Goal: Check status: Check status

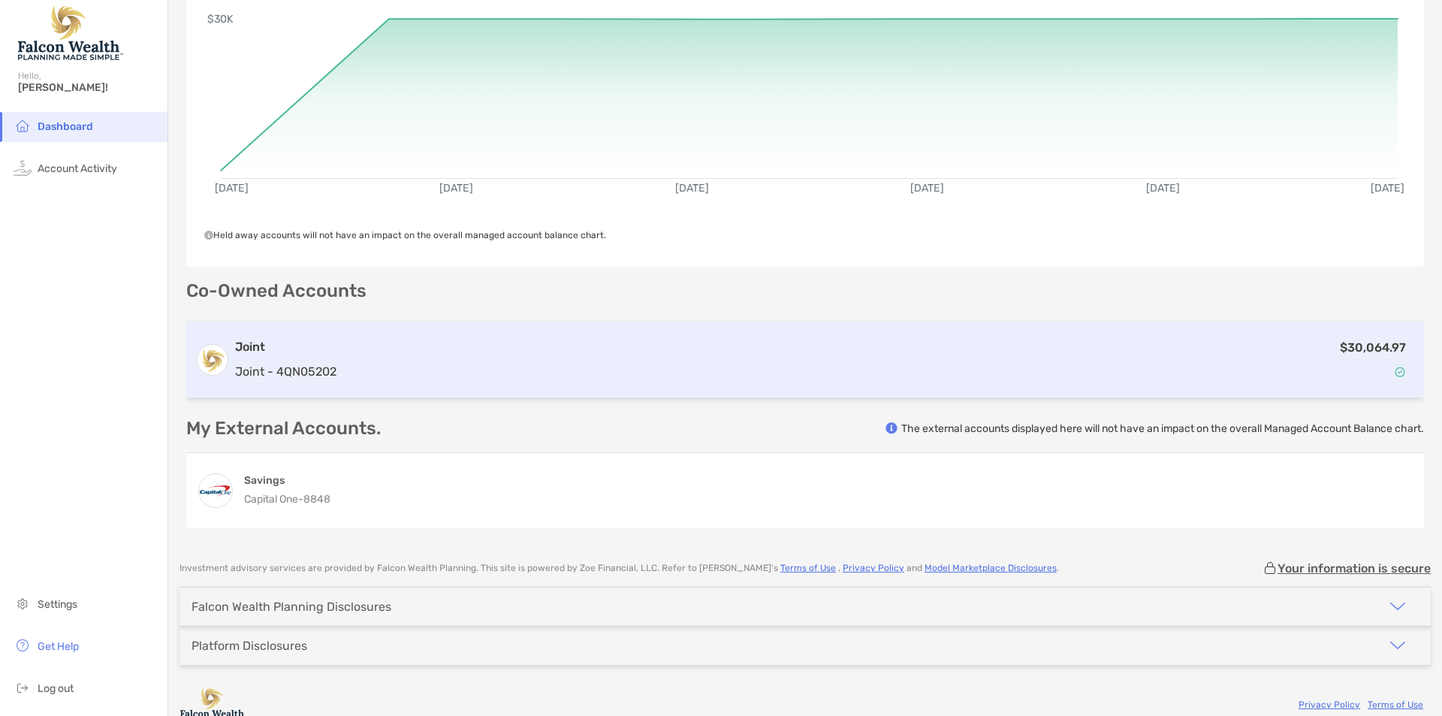
scroll to position [158, 0]
click at [814, 376] on div "$30,064.97" at bounding box center [879, 359] width 1073 height 44
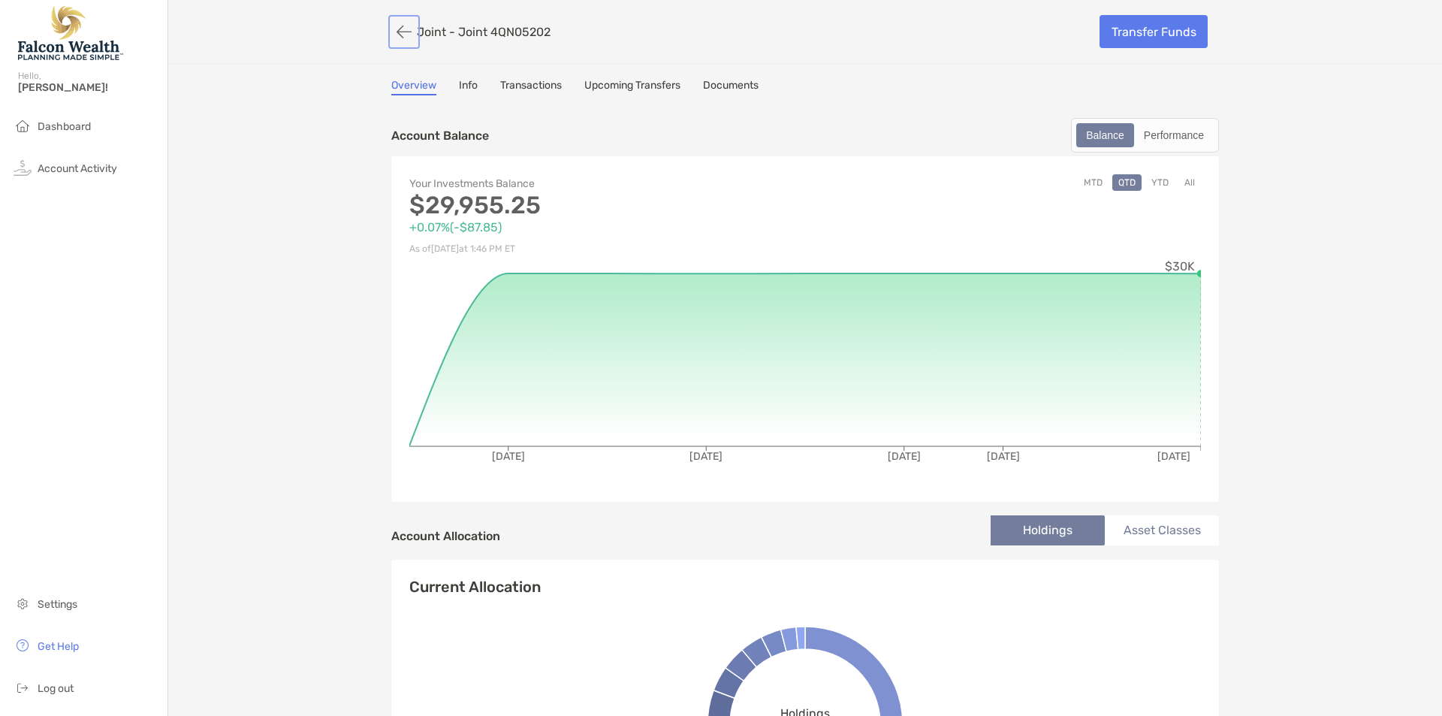
click at [391, 31] on button "button" at bounding box center [404, 32] width 26 height 28
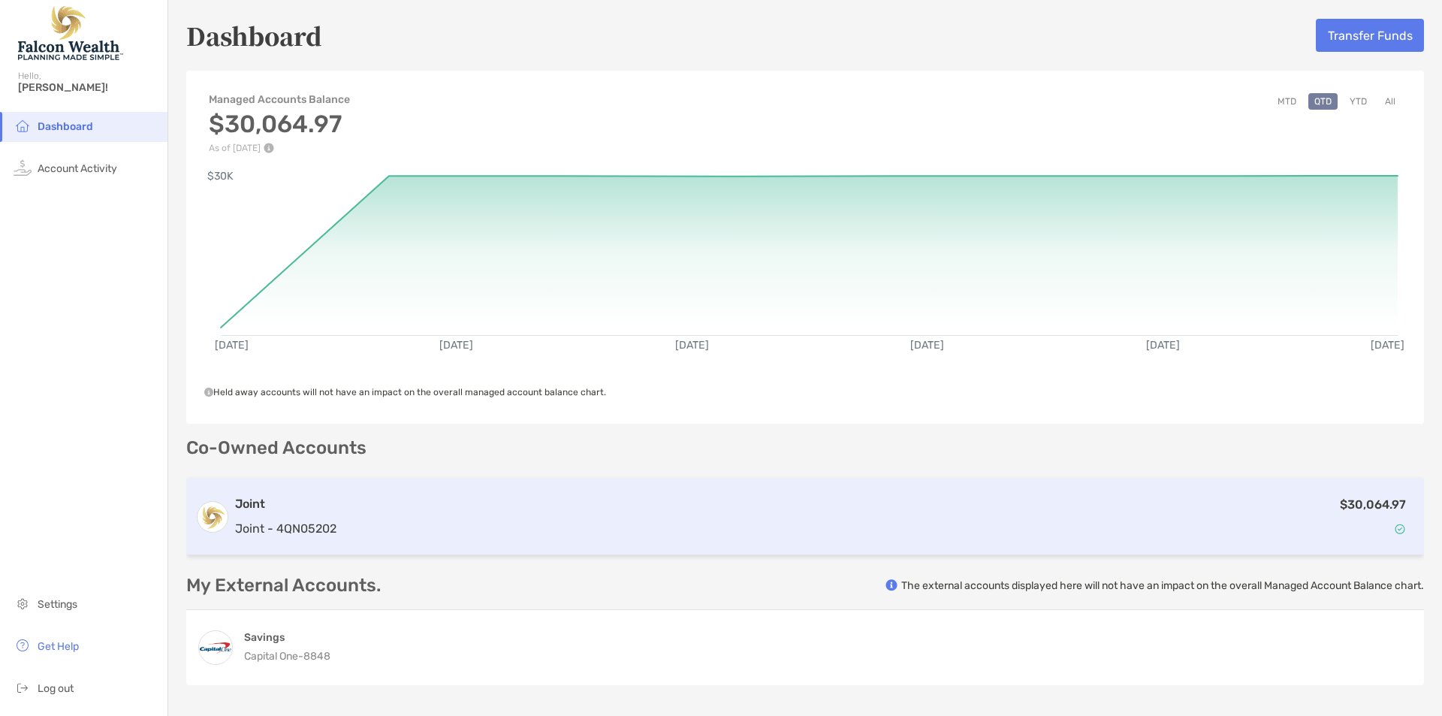
click at [1340, 495] on p "$30,064.97" at bounding box center [1373, 504] width 66 height 19
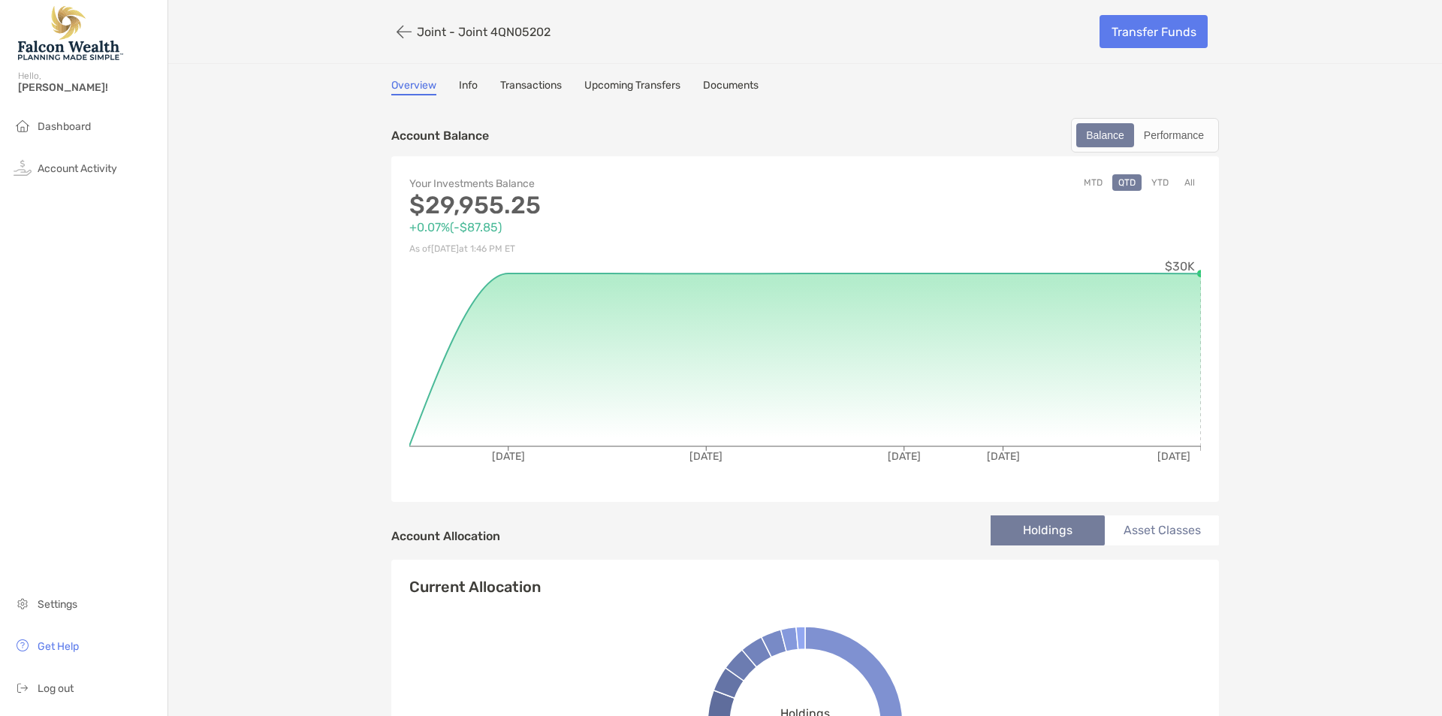
click at [459, 83] on link "Info" at bounding box center [468, 87] width 19 height 17
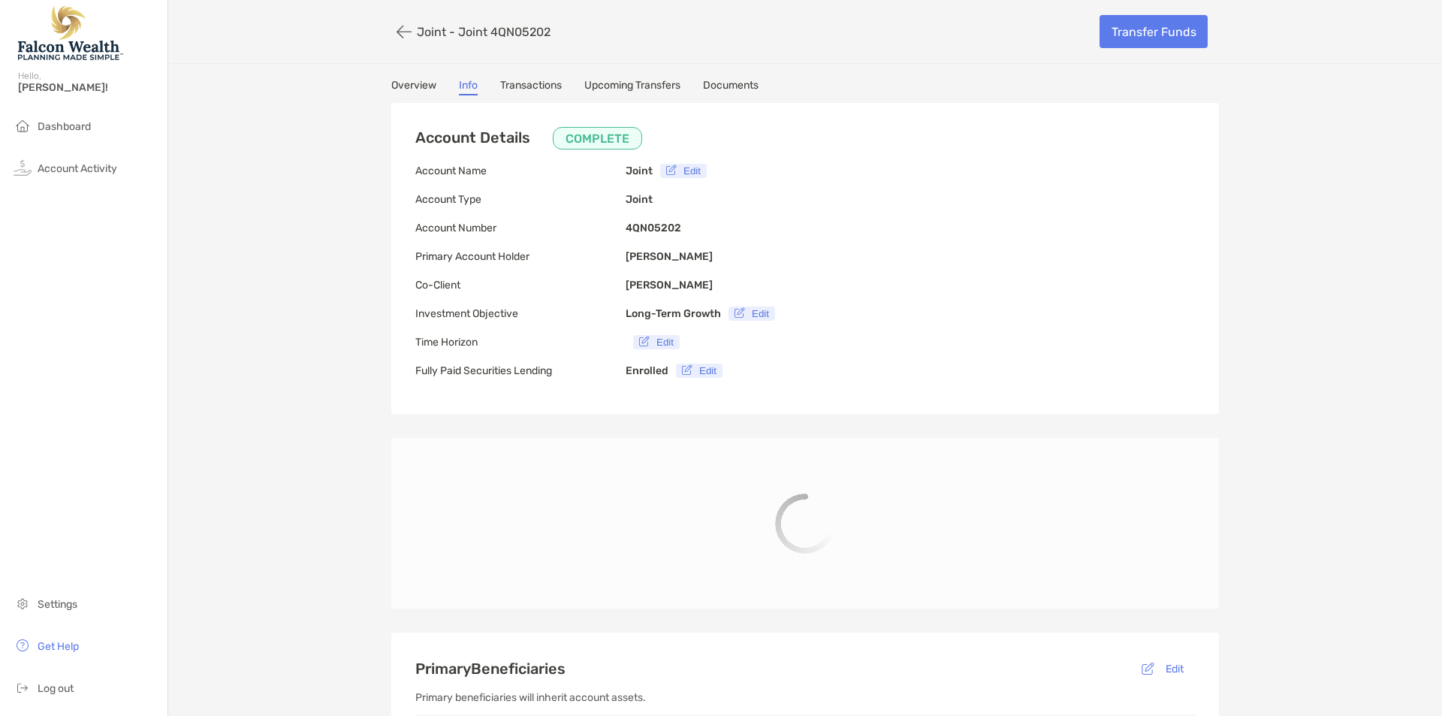
click at [412, 83] on link "Overview" at bounding box center [413, 87] width 45 height 17
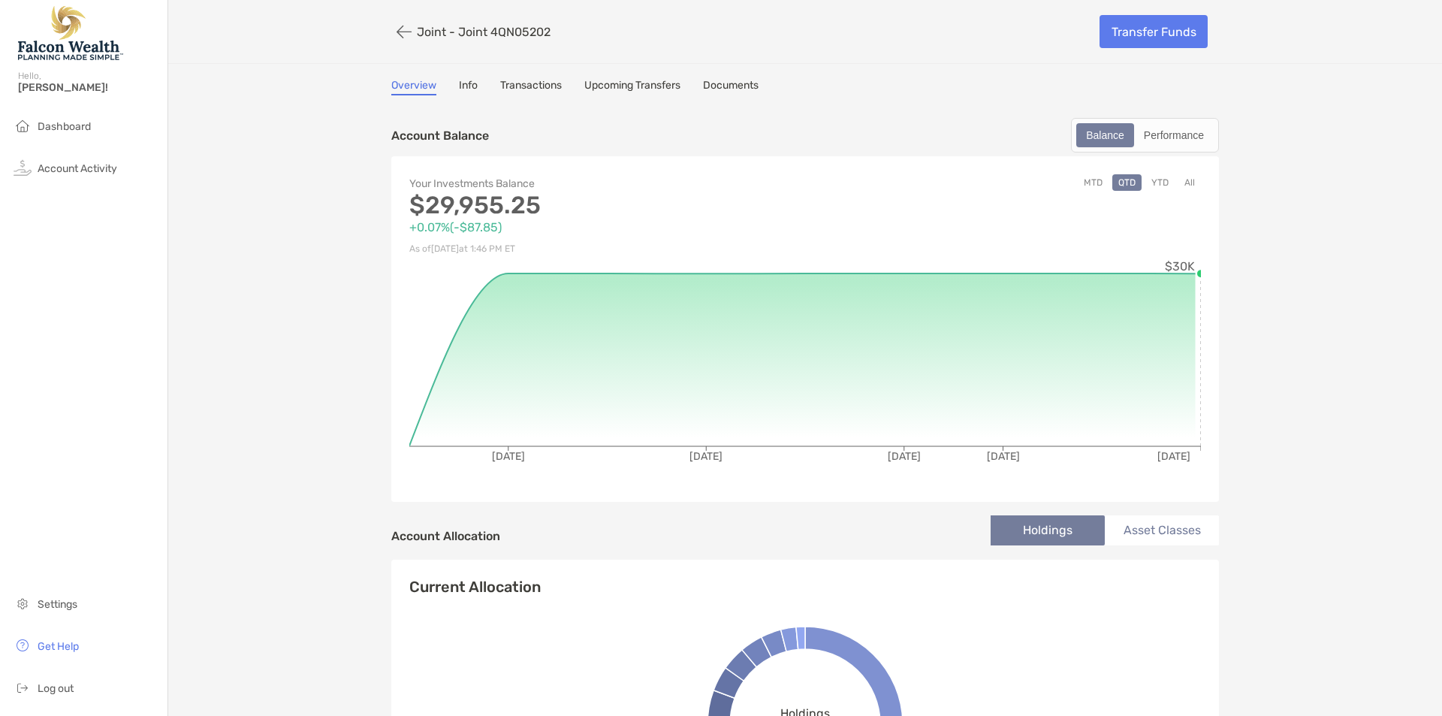
click at [1155, 171] on div "Your Investments Balance $29,955.25 +0.07% ( -$87.85 ) As of [DATE] 1:46 PM ET …" at bounding box center [805, 329] width 828 height 346
click at [1274, 210] on div "Joint - Joint 4QN05202 Transfer Funds Overview Info Transactions Upcoming Trans…" at bounding box center [805, 727] width 1274 height 1455
